Goal: Information Seeking & Learning: Learn about a topic

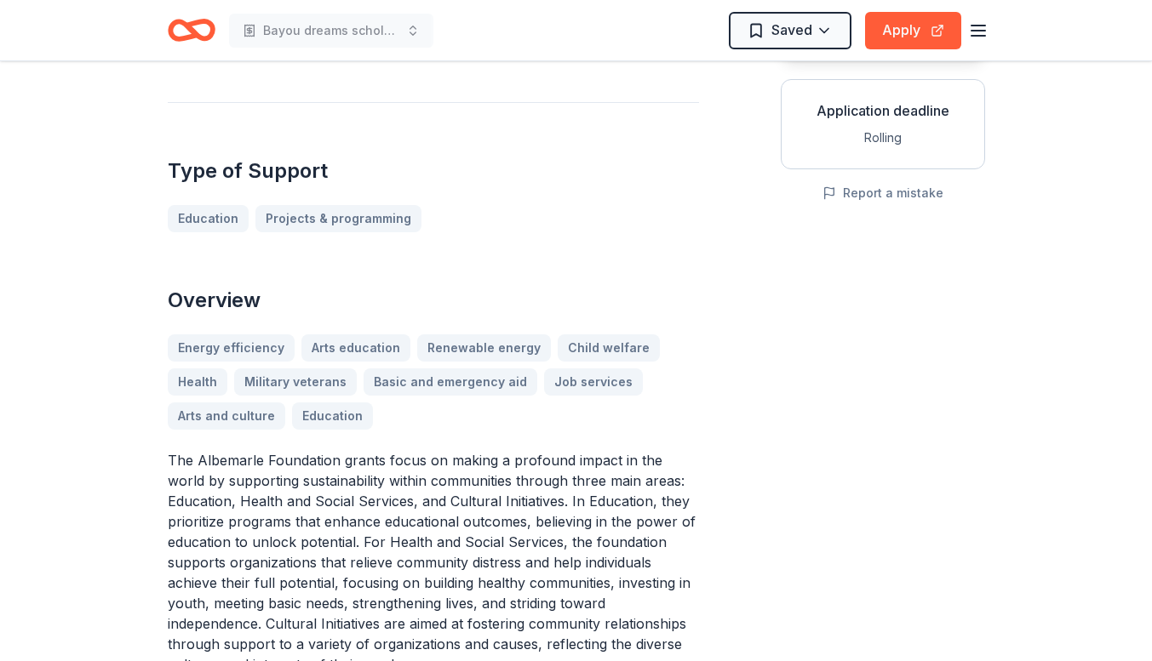
scroll to position [321, 0]
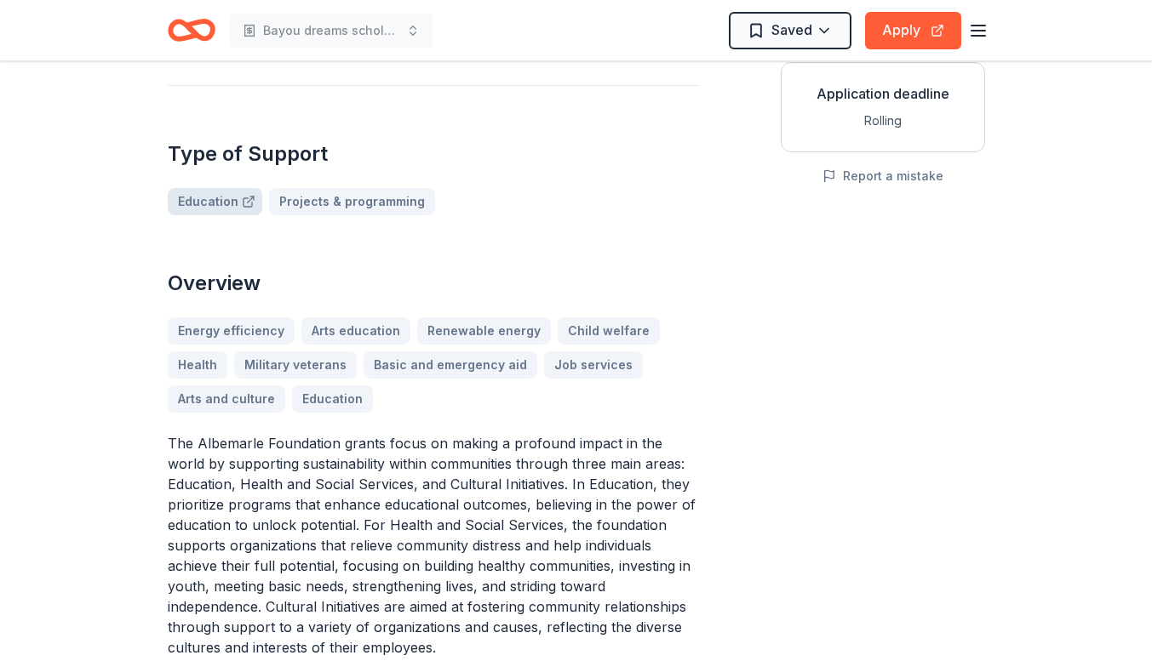
click at [214, 188] on link "Education" at bounding box center [215, 201] width 94 height 27
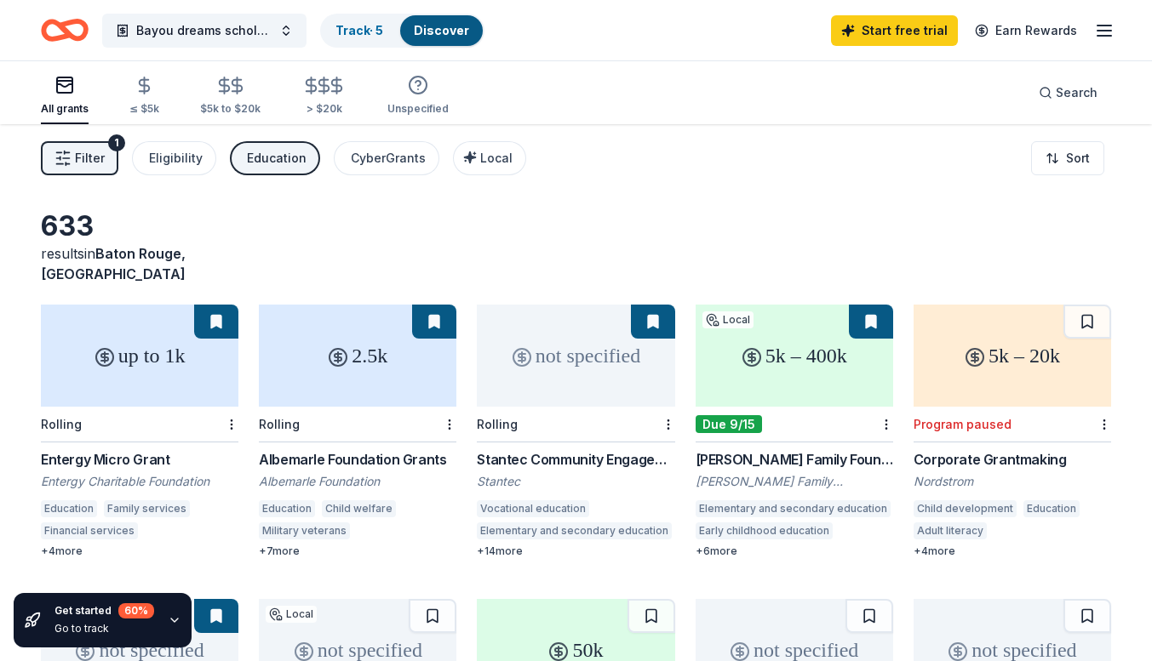
click at [345, 449] on div "Albemarle Foundation Grants" at bounding box center [357, 459] width 197 height 20
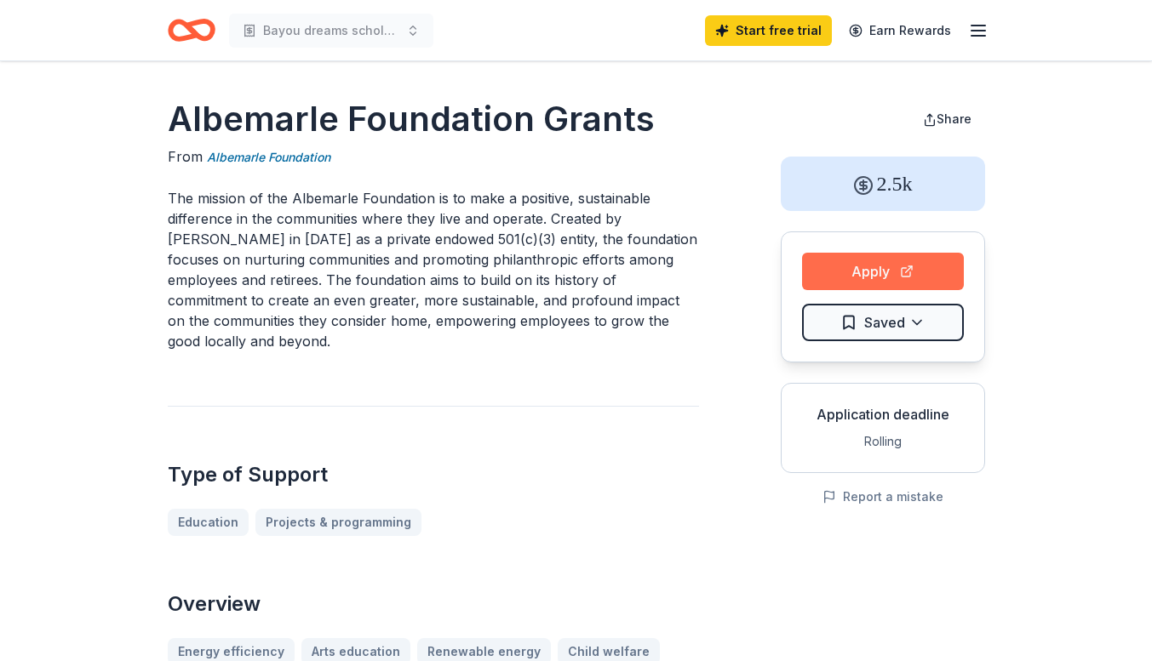
click at [886, 273] on button "Apply" at bounding box center [883, 271] width 162 height 37
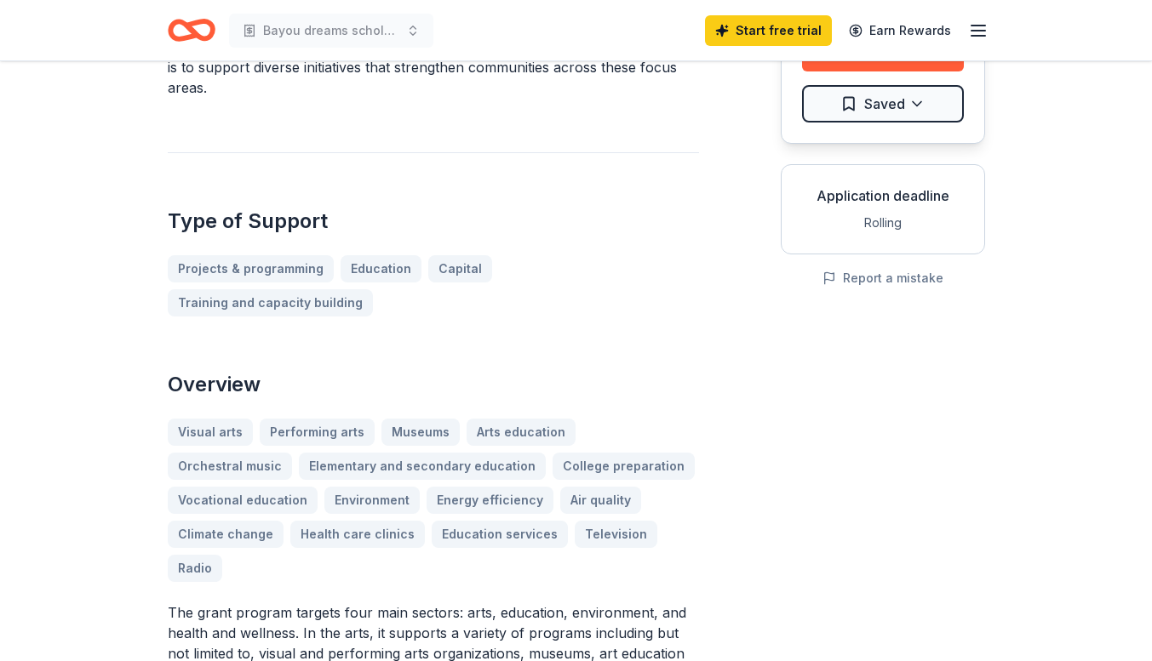
scroll to position [226, 0]
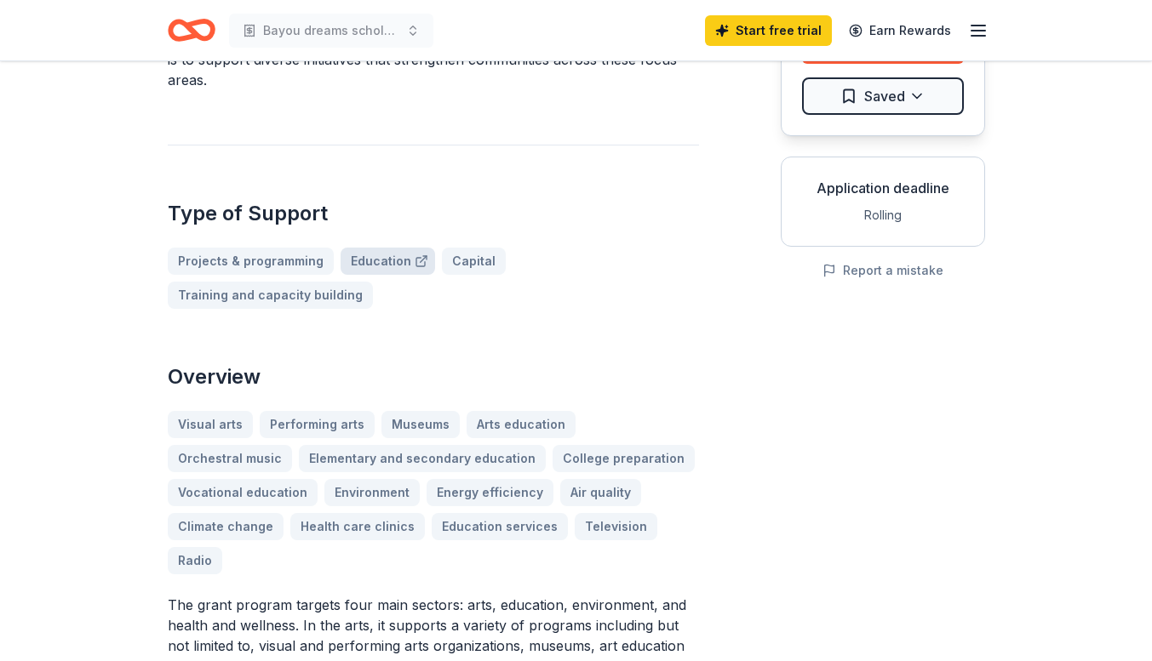
click at [378, 263] on link "Education" at bounding box center [387, 261] width 94 height 27
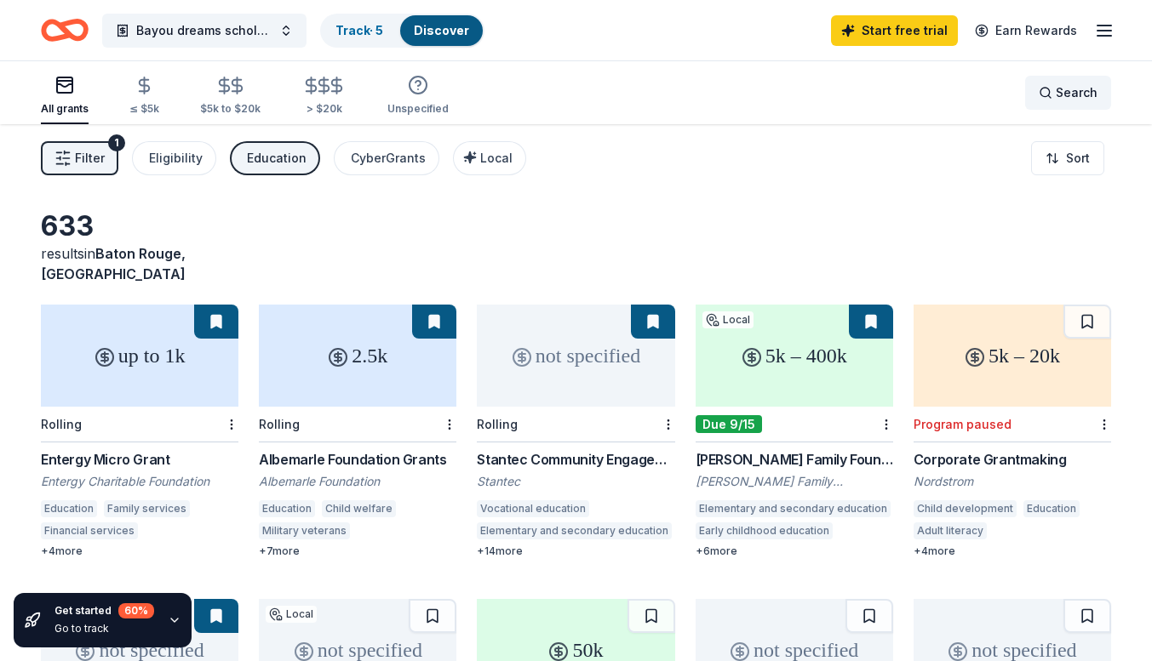
click at [1045, 97] on div "Search" at bounding box center [1067, 93] width 59 height 20
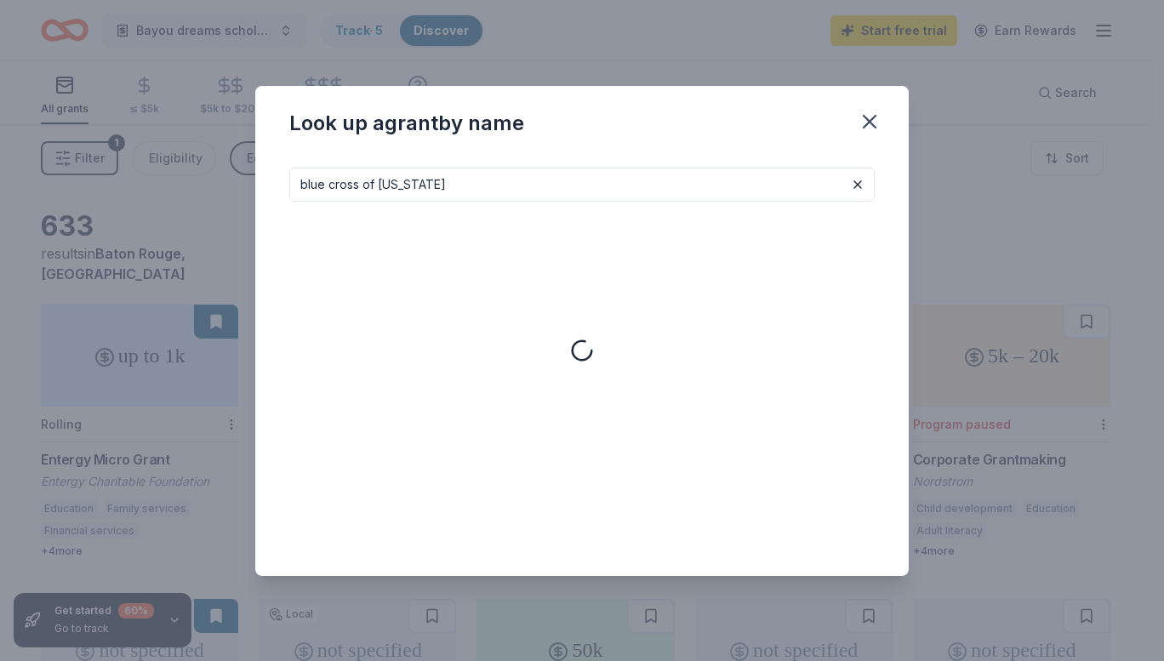
type input "blue cross of [US_STATE]"
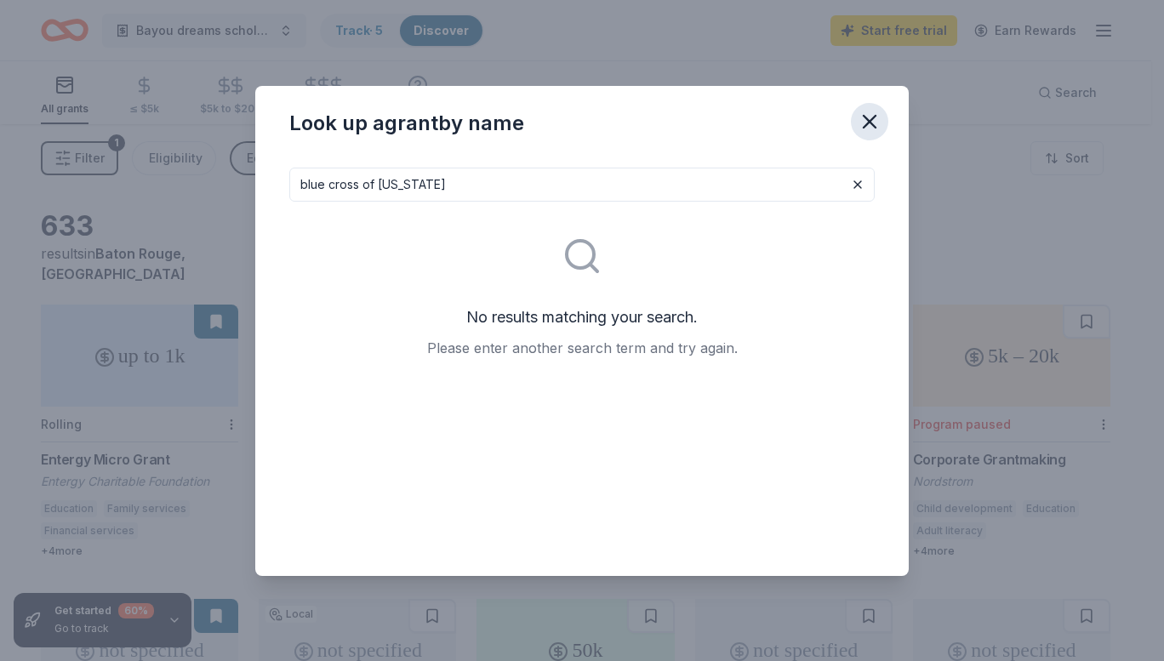
click at [867, 126] on icon "button" at bounding box center [870, 122] width 24 height 24
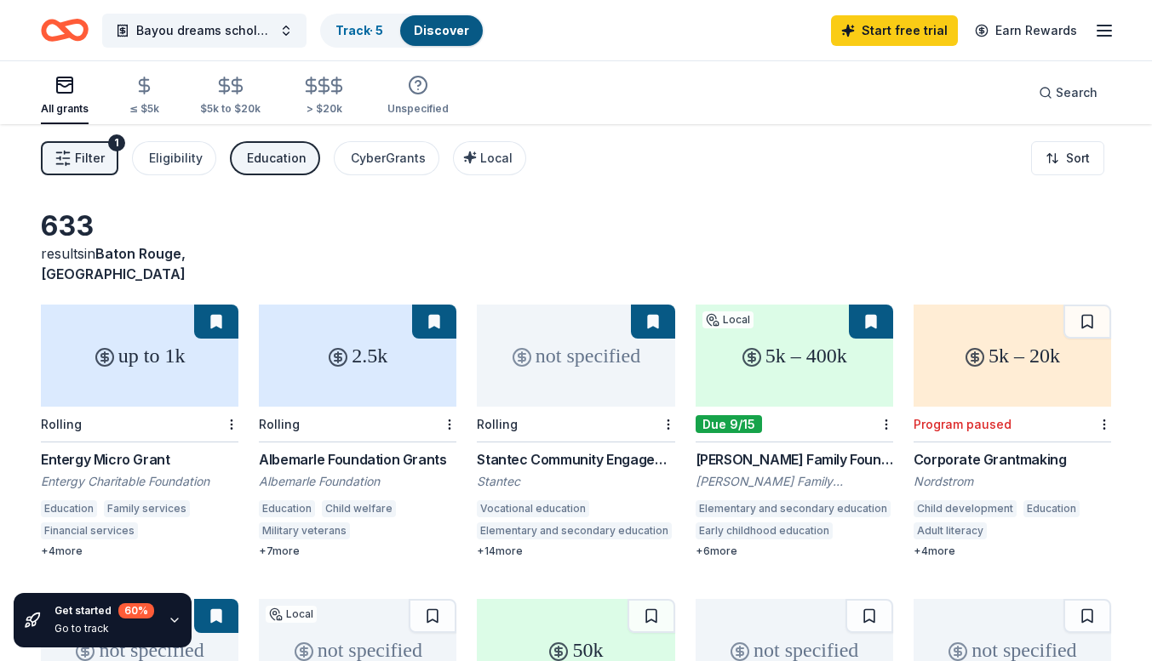
click at [269, 155] on div "Education" at bounding box center [277, 158] width 60 height 20
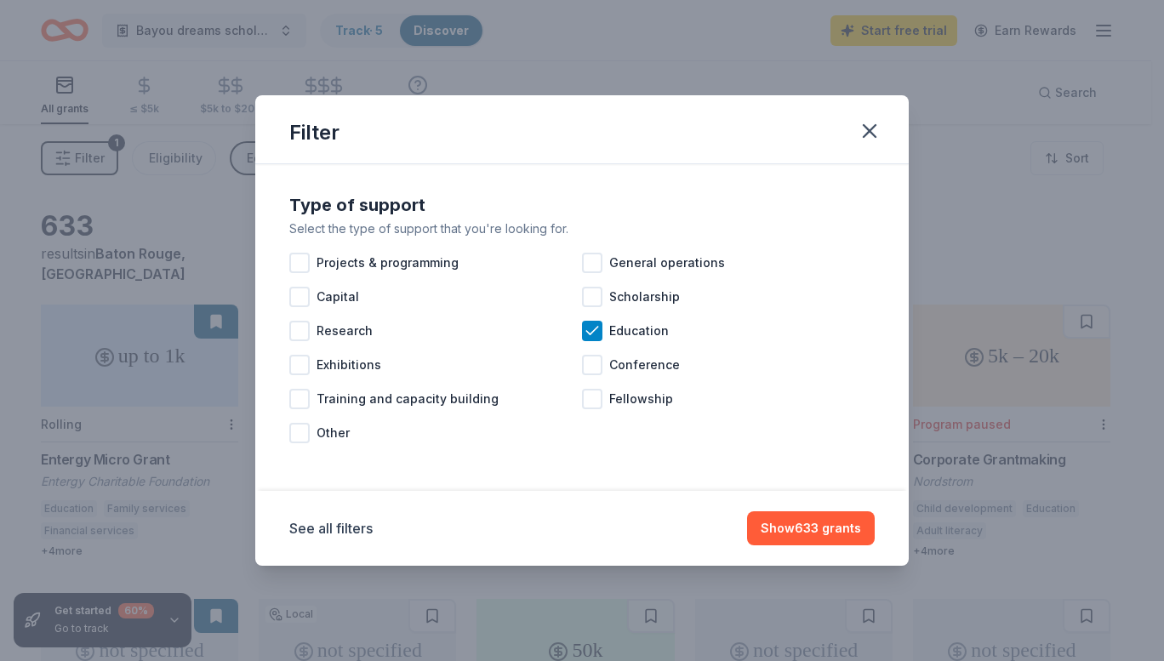
click at [640, 66] on div "Filter Type of support Select the type of support that you're looking for. Proj…" at bounding box center [582, 330] width 1164 height 661
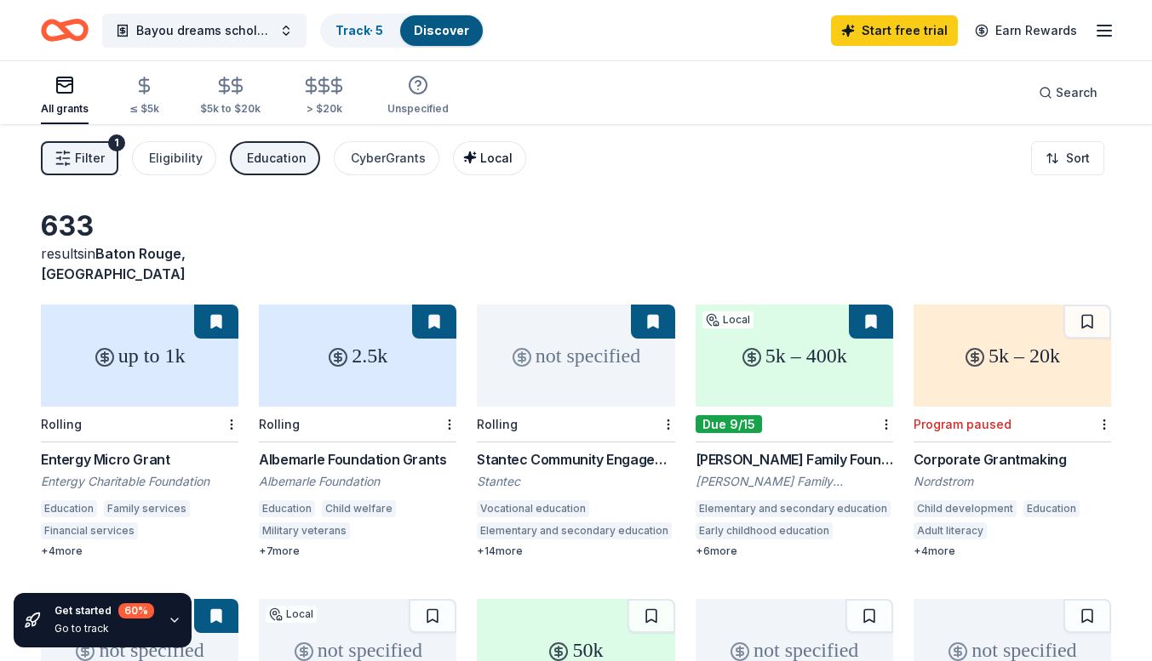
click at [480, 156] on span "Local" at bounding box center [496, 158] width 32 height 14
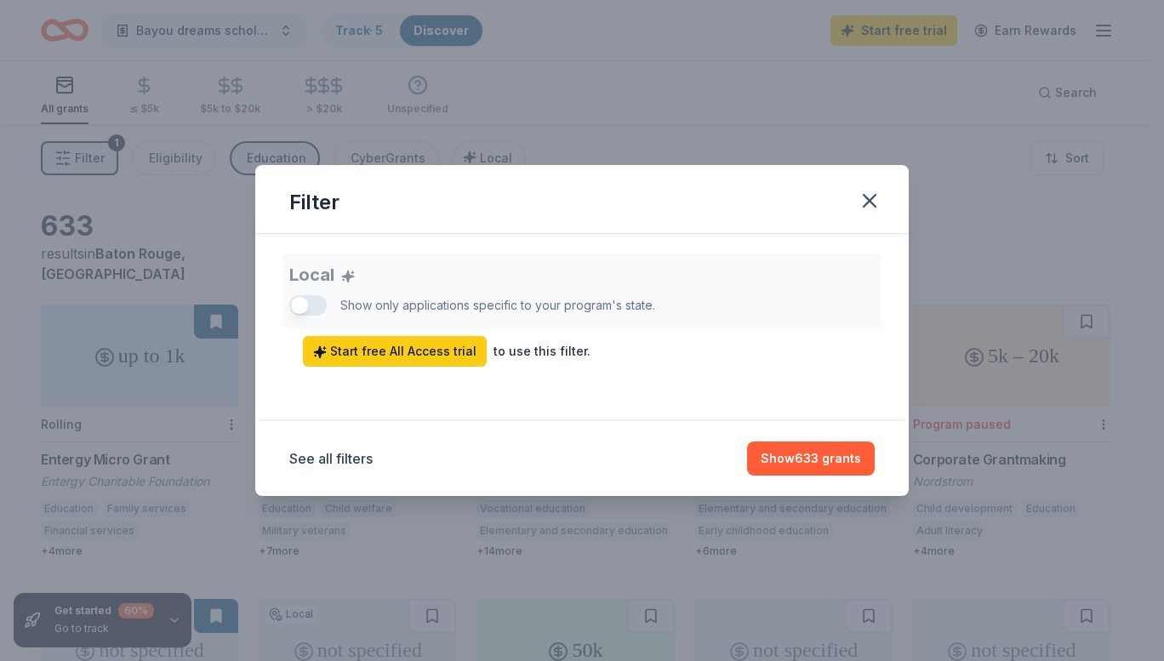
click at [301, 300] on div "Local Show only applications specific to your program's state. Start free All A…" at bounding box center [582, 310] width 586 height 112
click at [382, 353] on span "Start free All Access trial" at bounding box center [394, 351] width 163 height 20
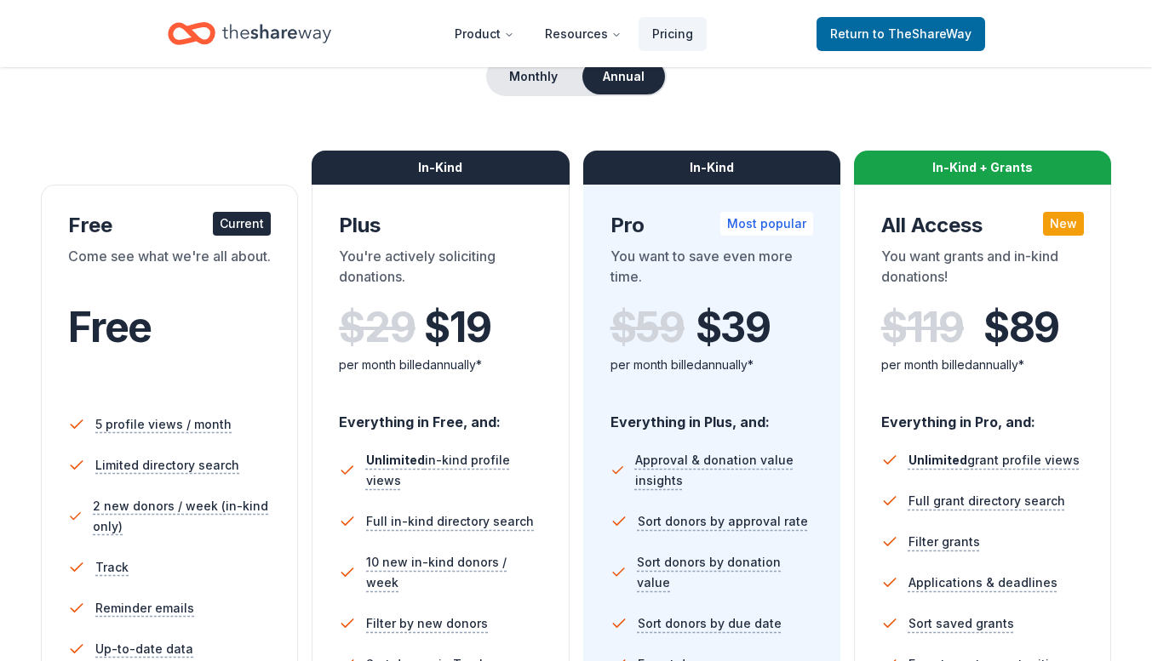
scroll to position [197, 0]
